Goal: Information Seeking & Learning: Learn about a topic

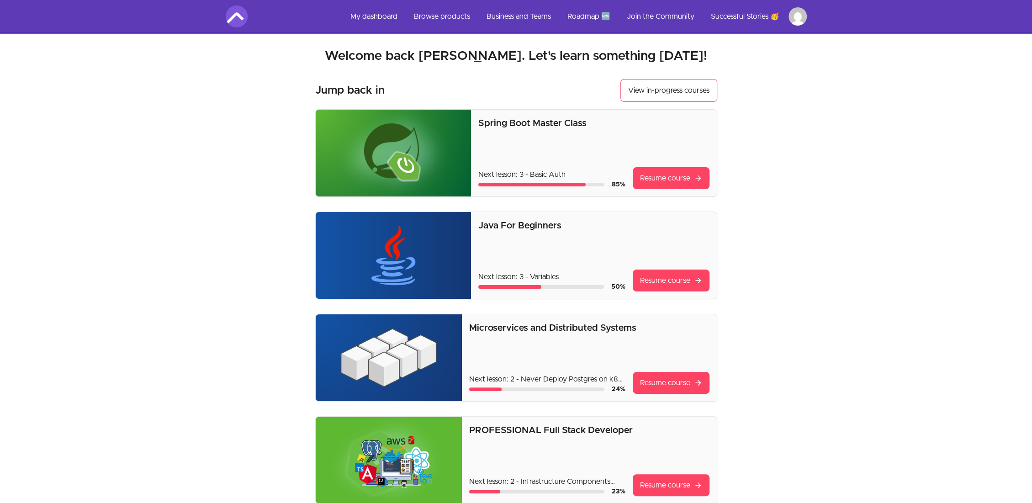
click at [588, 324] on p "Microservices and Distributed Systems" at bounding box center [589, 328] width 240 height 13
drag, startPoint x: 631, startPoint y: 328, endPoint x: 470, endPoint y: 328, distance: 160.8
click at [470, 328] on p "Microservices and Distributed Systems" at bounding box center [589, 328] width 240 height 13
copy p "Microservices and Distributed Systems"
click at [663, 286] on link "Resume course" at bounding box center [671, 281] width 77 height 22
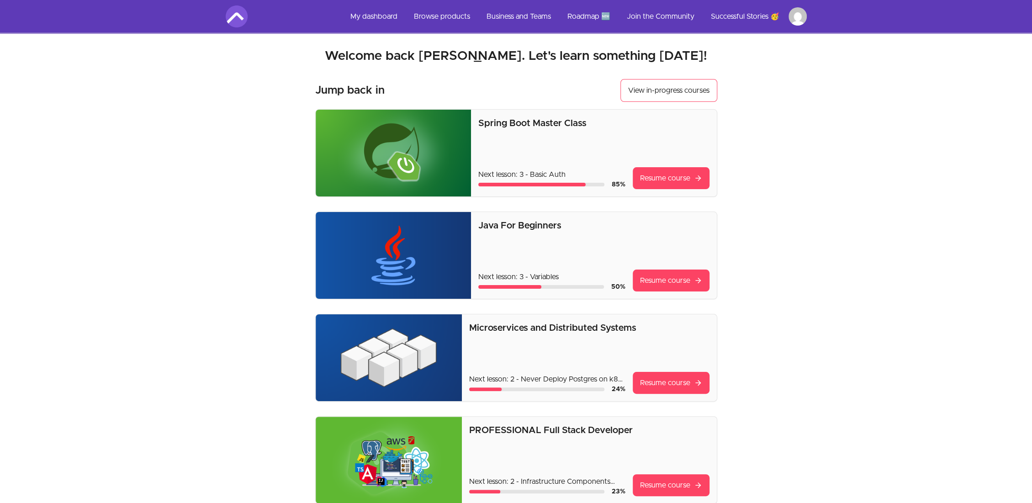
click at [371, 349] on img at bounding box center [389, 357] width 146 height 87
click at [643, 382] on link "Resume course" at bounding box center [671, 383] width 77 height 22
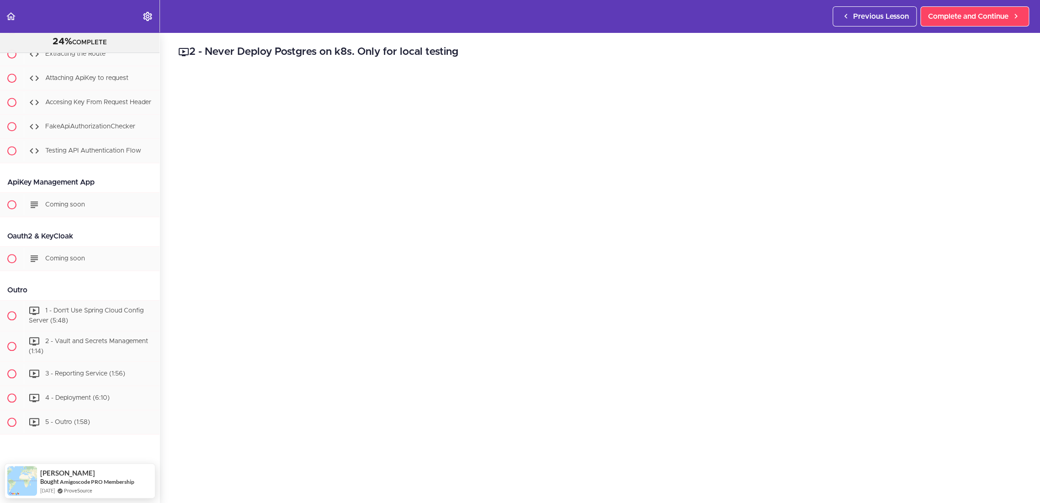
scroll to position [5226, 0]
